Goal: Transaction & Acquisition: Purchase product/service

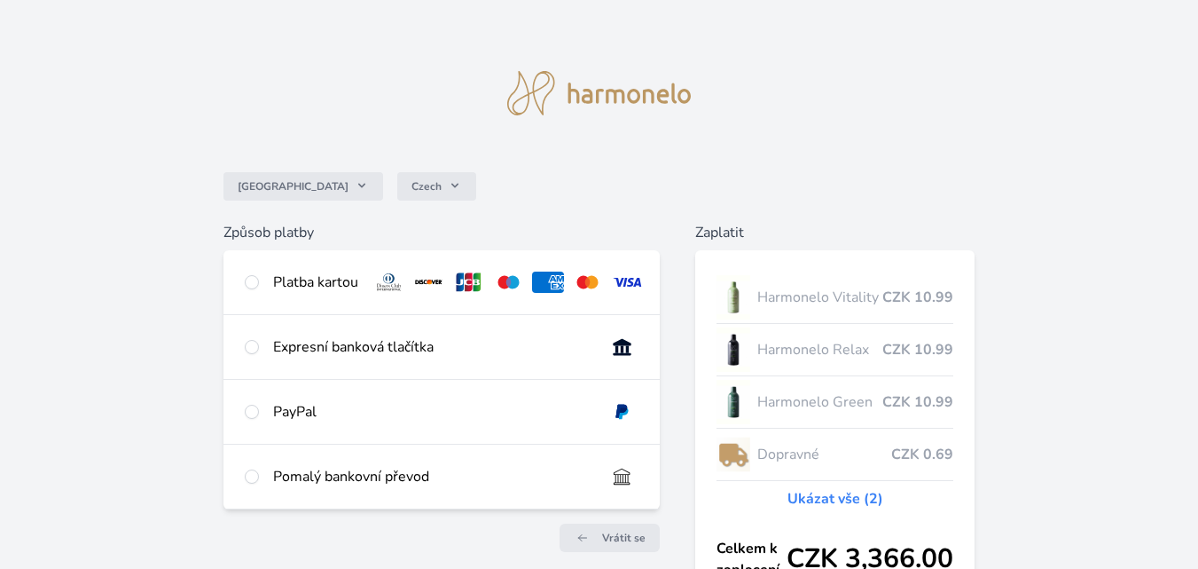
scroll to position [89, 0]
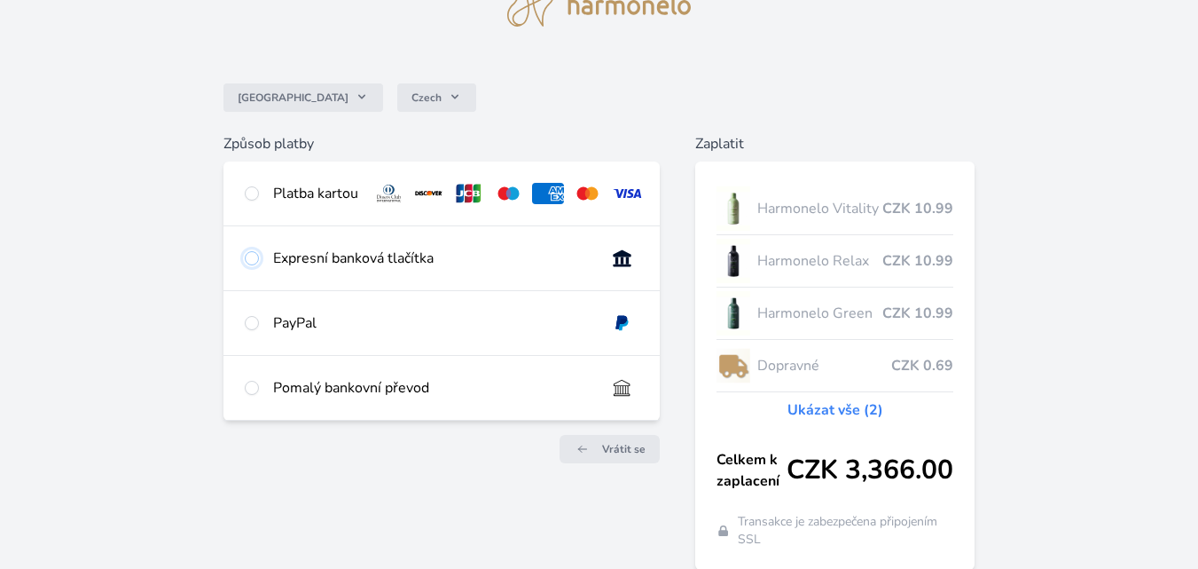
click at [254, 265] on input "radio" at bounding box center [252, 258] width 14 height 14
radio input "true"
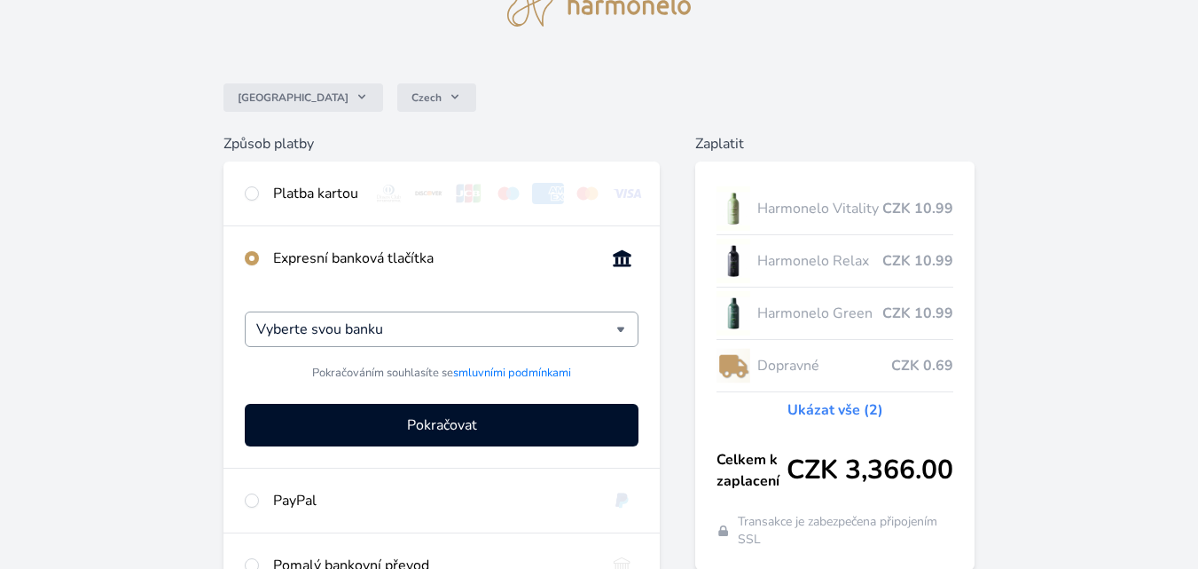
click at [626, 345] on div "Vyberte svou banku" at bounding box center [442, 328] width 394 height 35
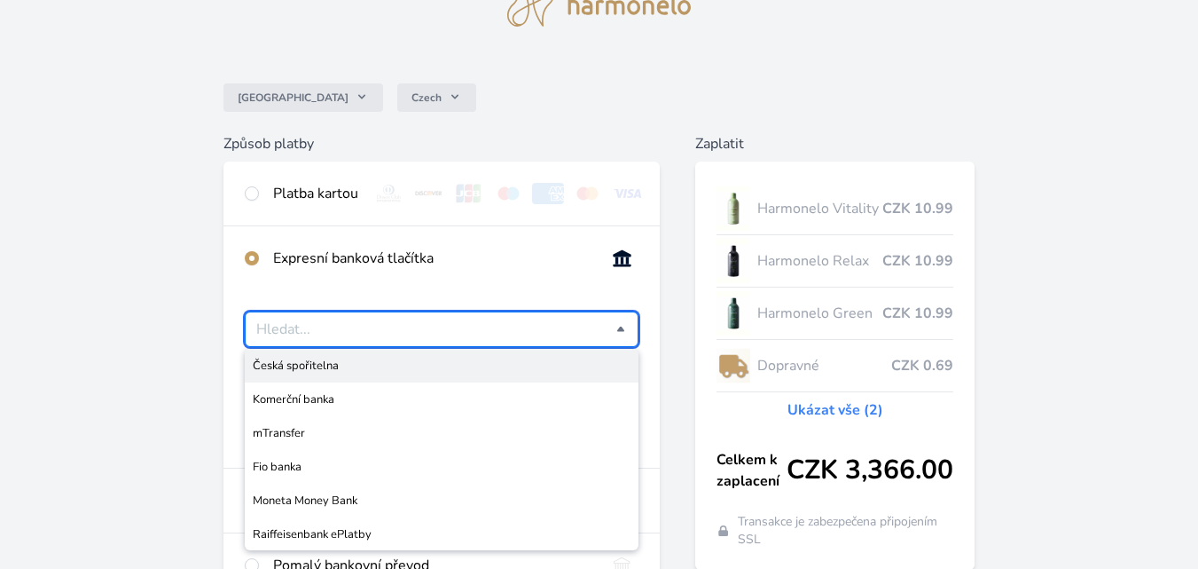
click at [309, 370] on span "Česká spořitelna" at bounding box center [442, 366] width 378 height 18
type input "Česká spořitelna"
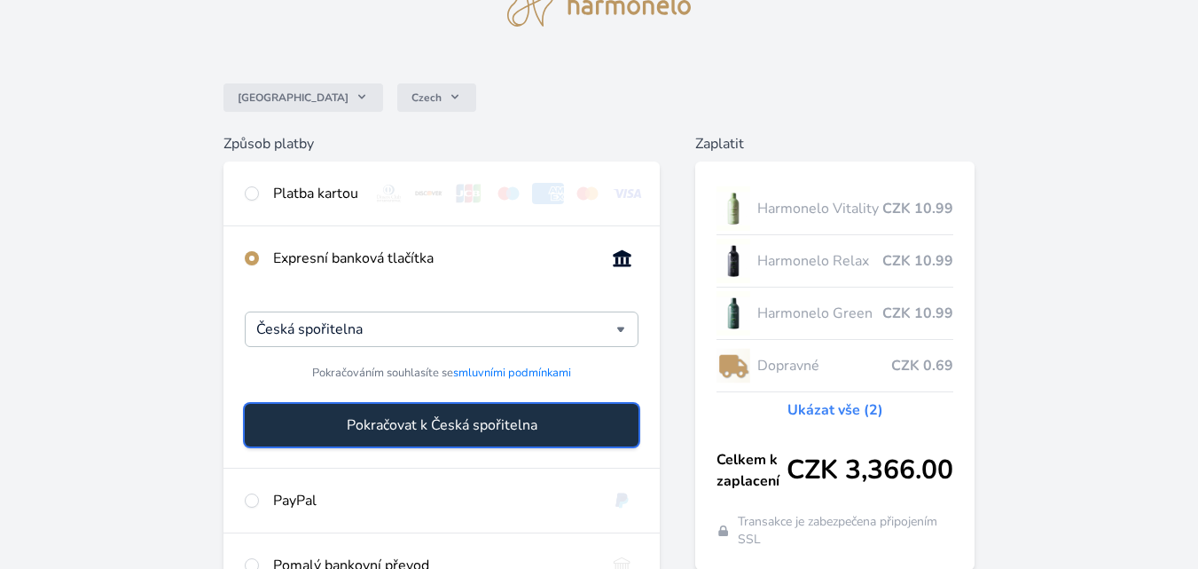
click at [451, 435] on span "Pokračovat k Česká spořitelna" at bounding box center [442, 424] width 191 height 21
